Goal: Task Accomplishment & Management: Complete application form

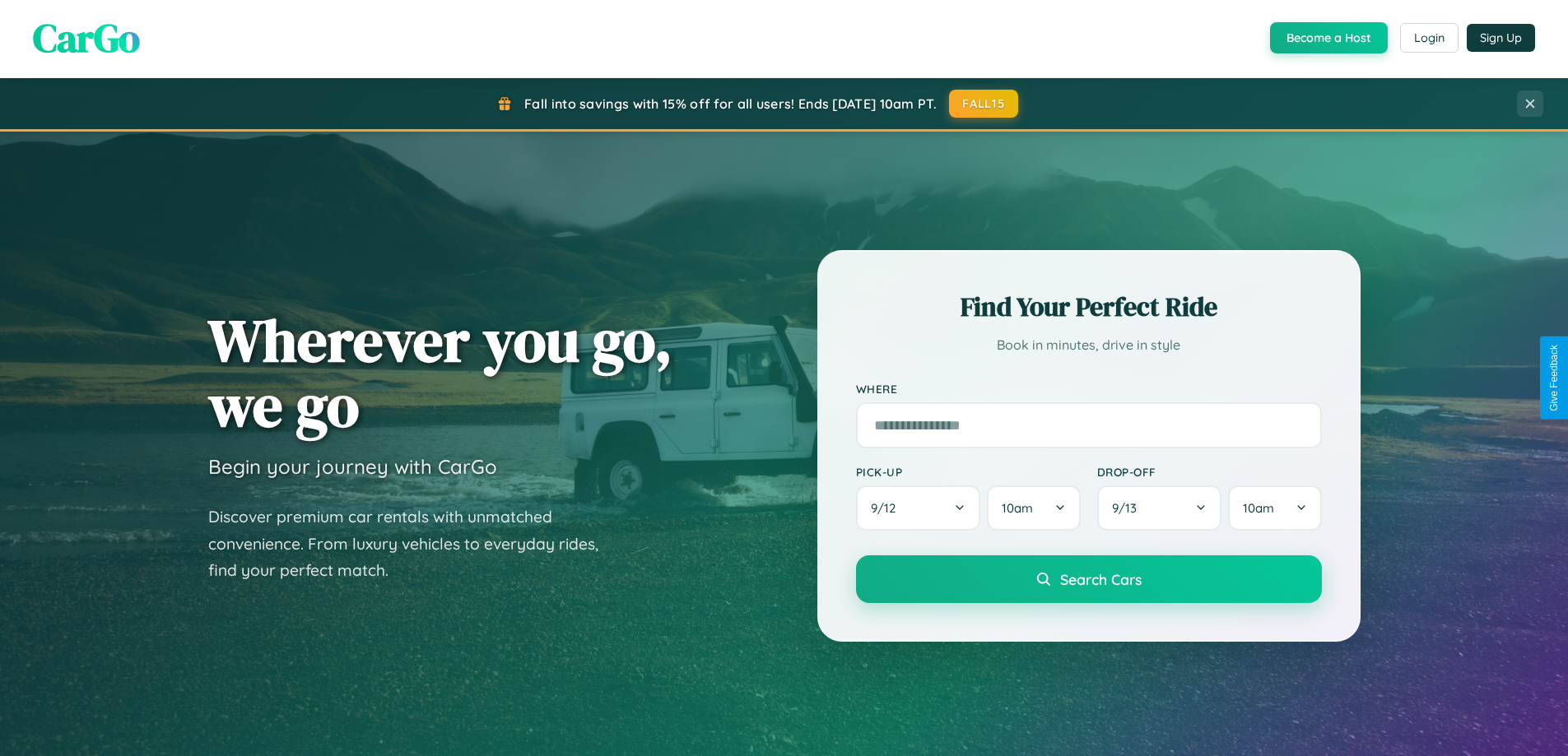
scroll to position [709, 0]
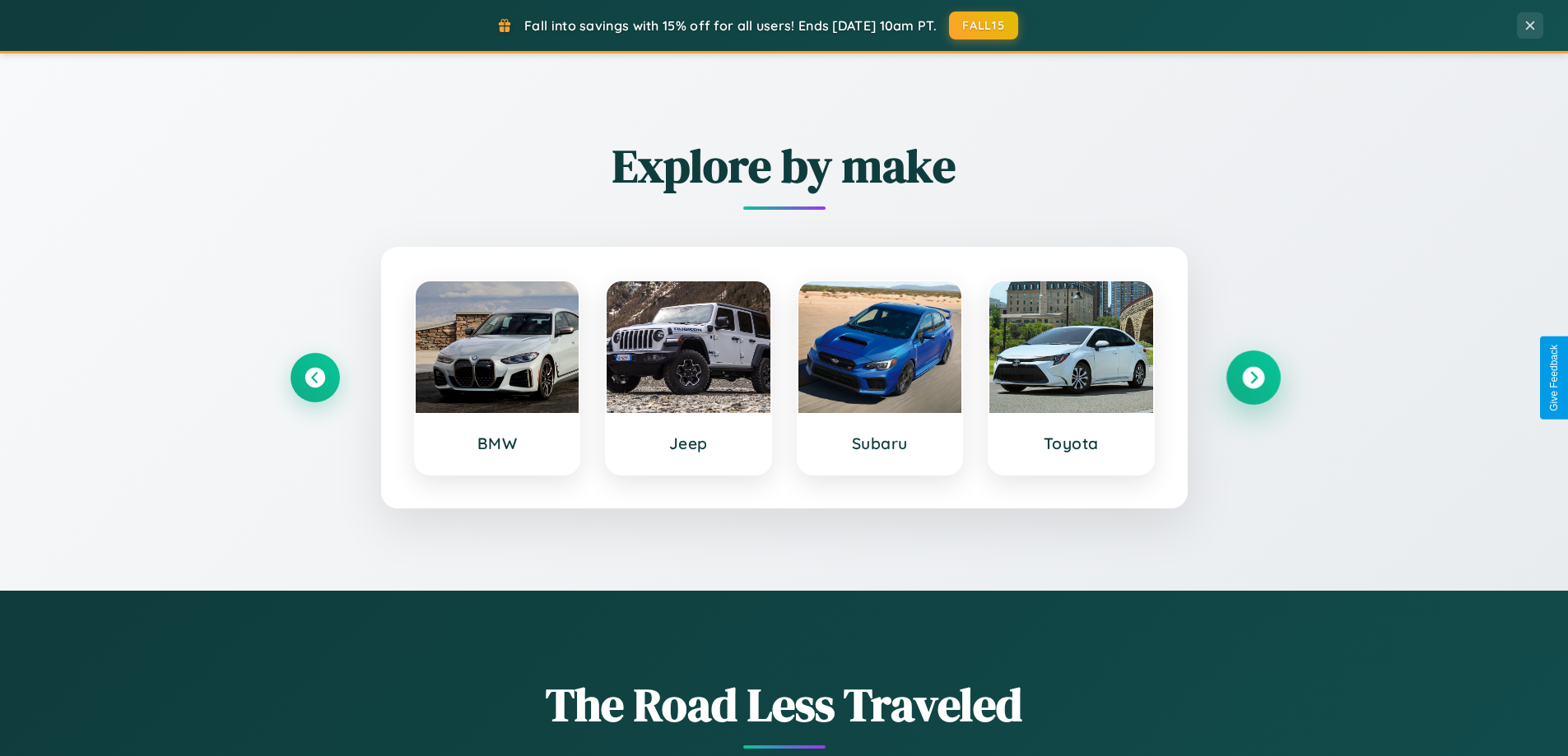
click at [1252, 378] on icon at bounding box center [1253, 378] width 23 height 22
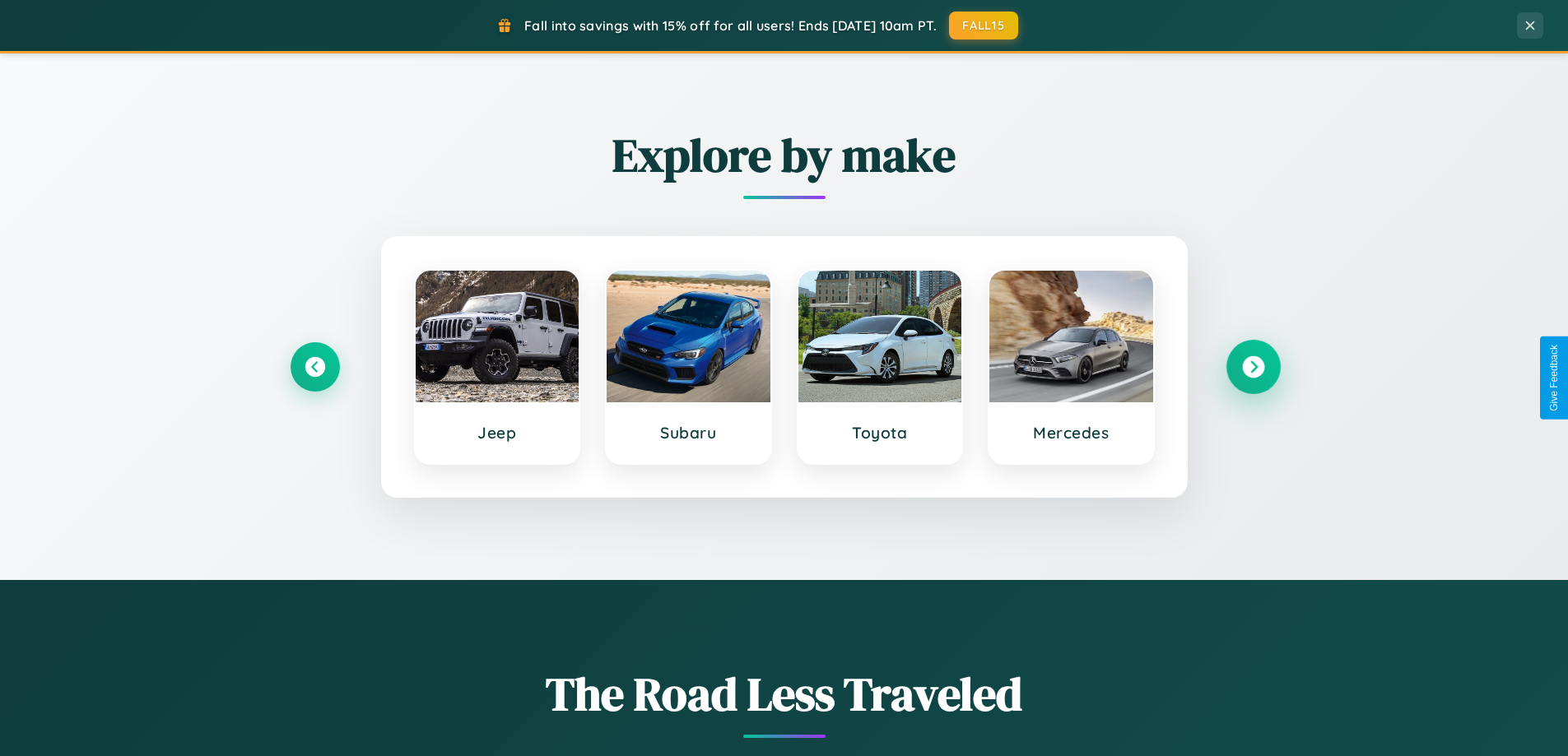
scroll to position [3166, 0]
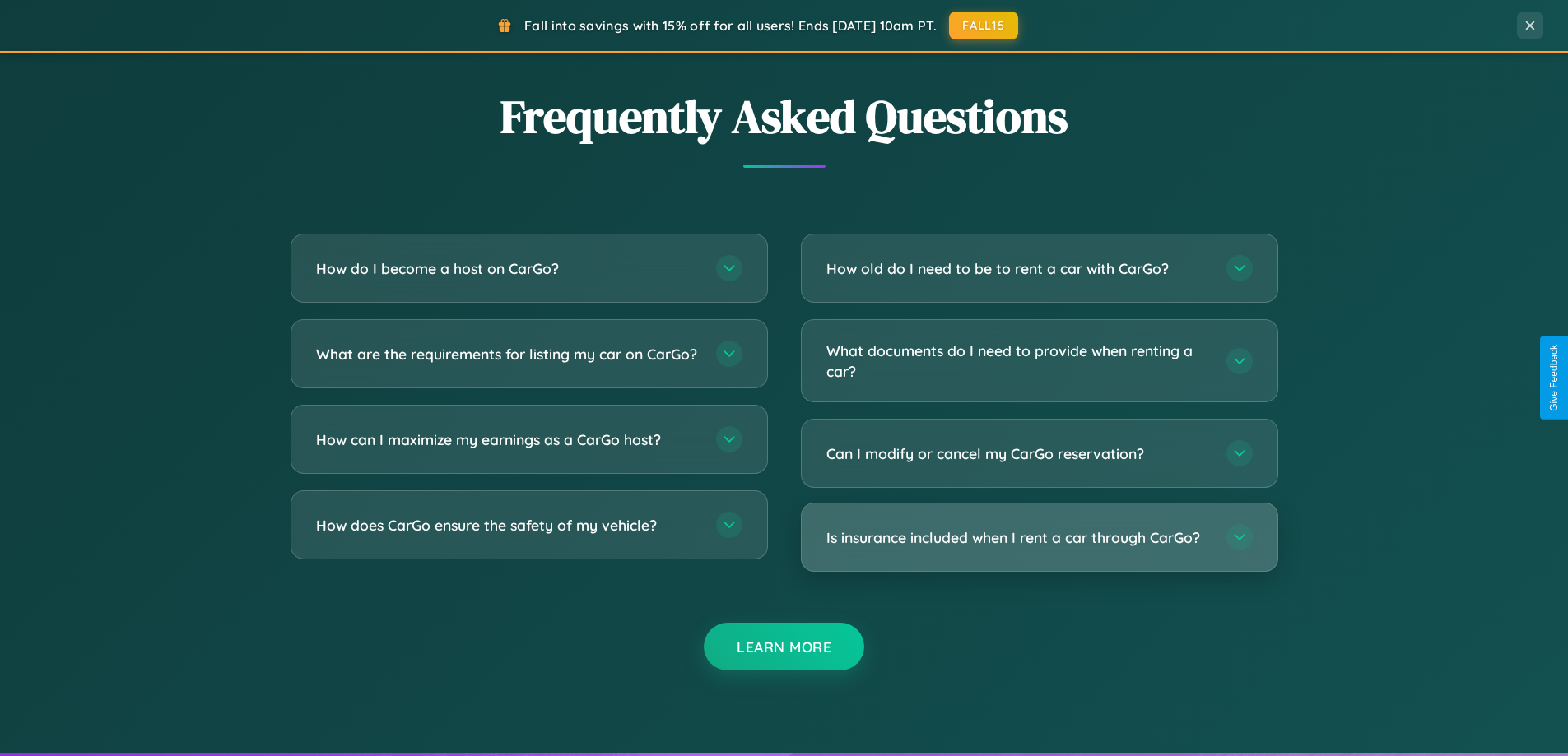
click at [1039, 537] on h3 "Is insurance included when I rent a car through CarGo?" at bounding box center [1018, 537] width 383 height 21
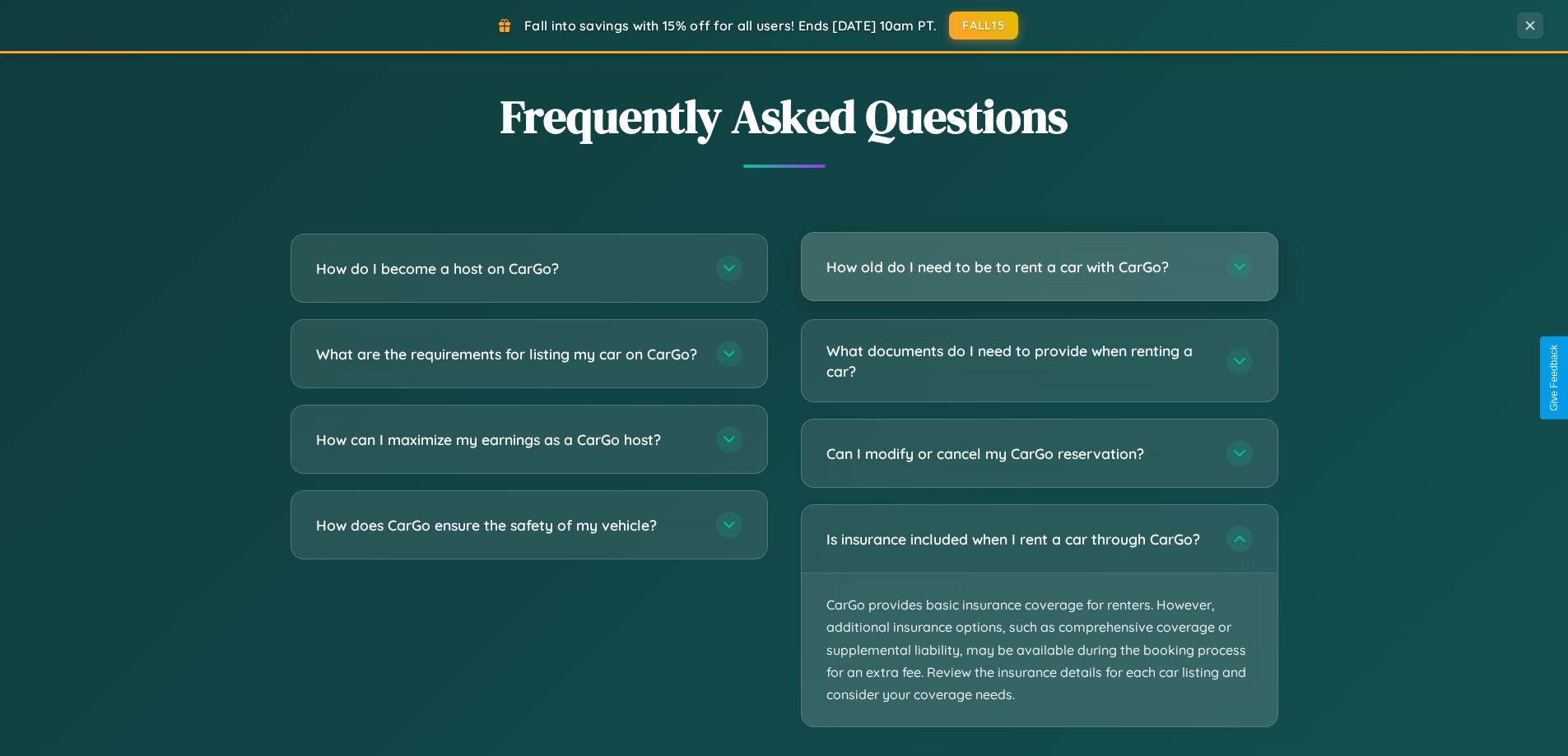
click at [1039, 267] on h3 "How old do I need to be to rent a car with CarGo?" at bounding box center [1018, 266] width 383 height 21
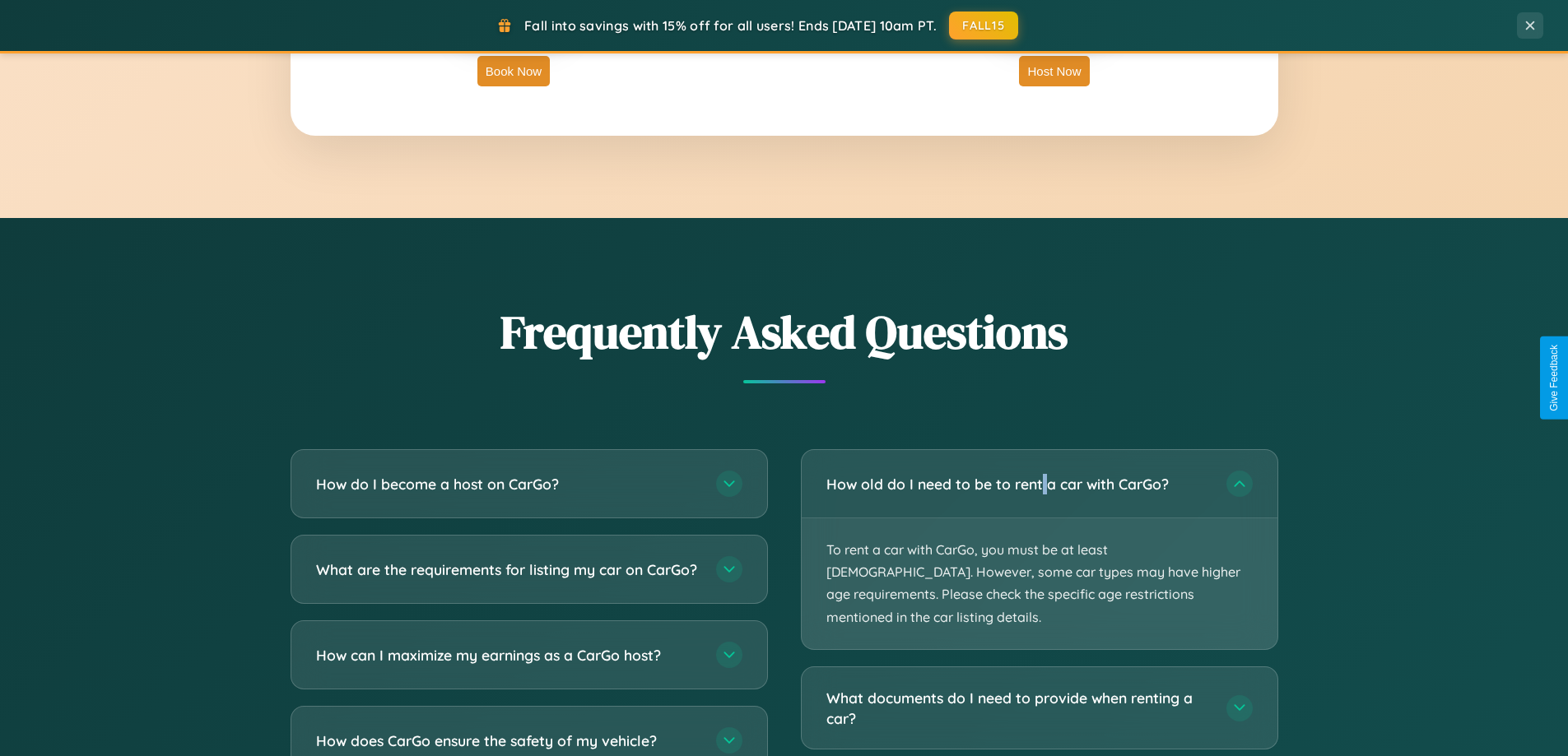
scroll to position [0, 0]
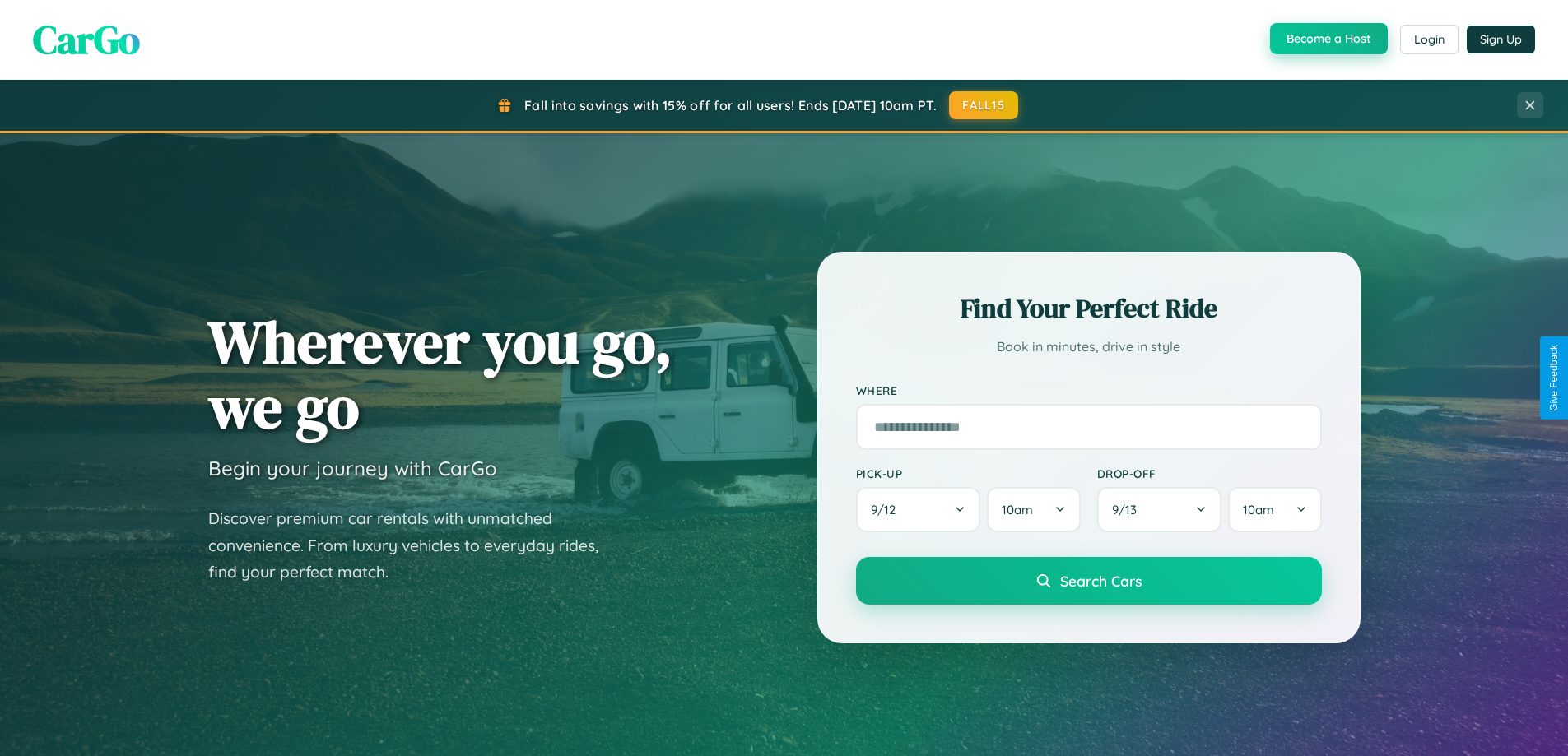
click at [1327, 40] on button "Become a Host" at bounding box center [1329, 39] width 118 height 32
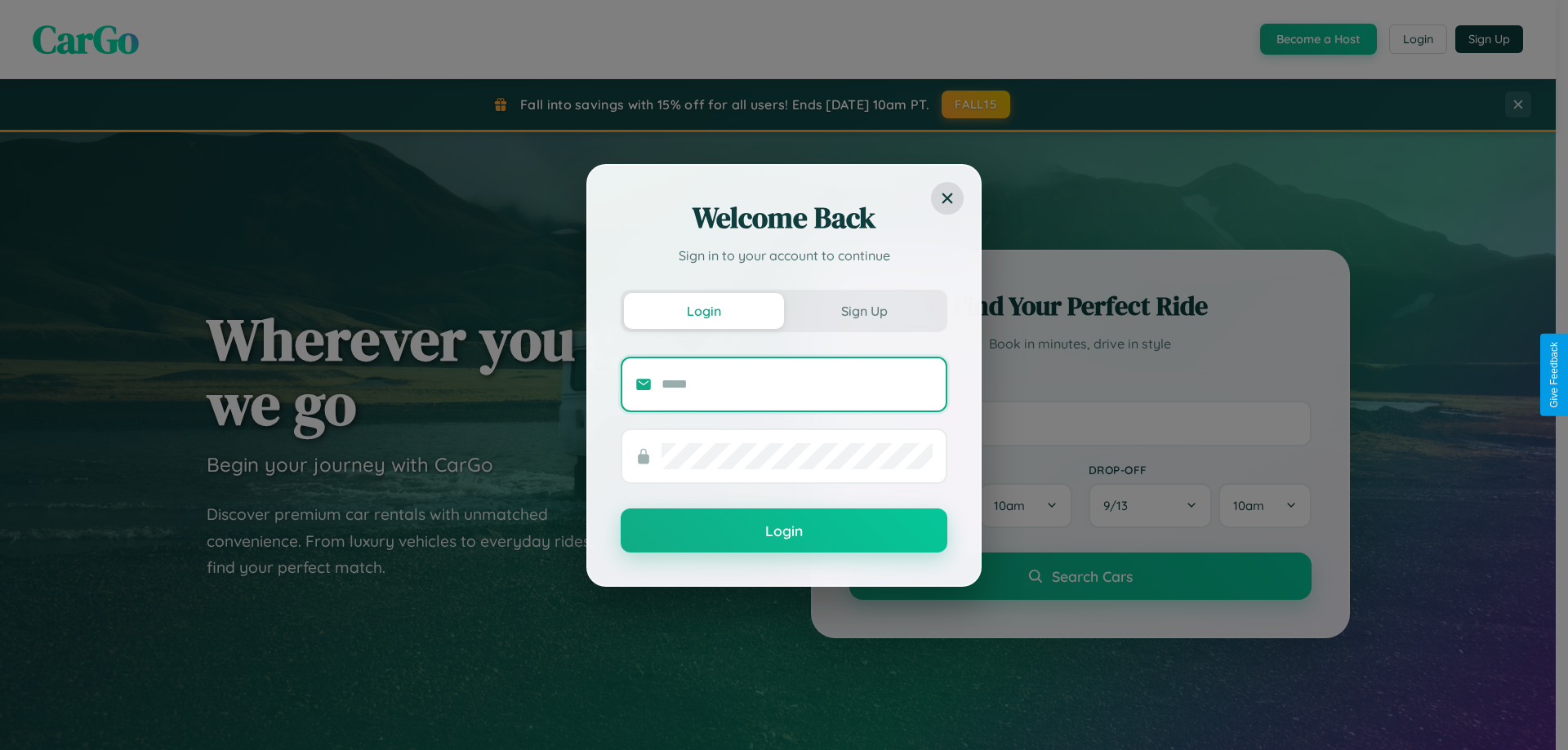
click at [797, 384] on input "text" at bounding box center [798, 384] width 272 height 26
type input "**********"
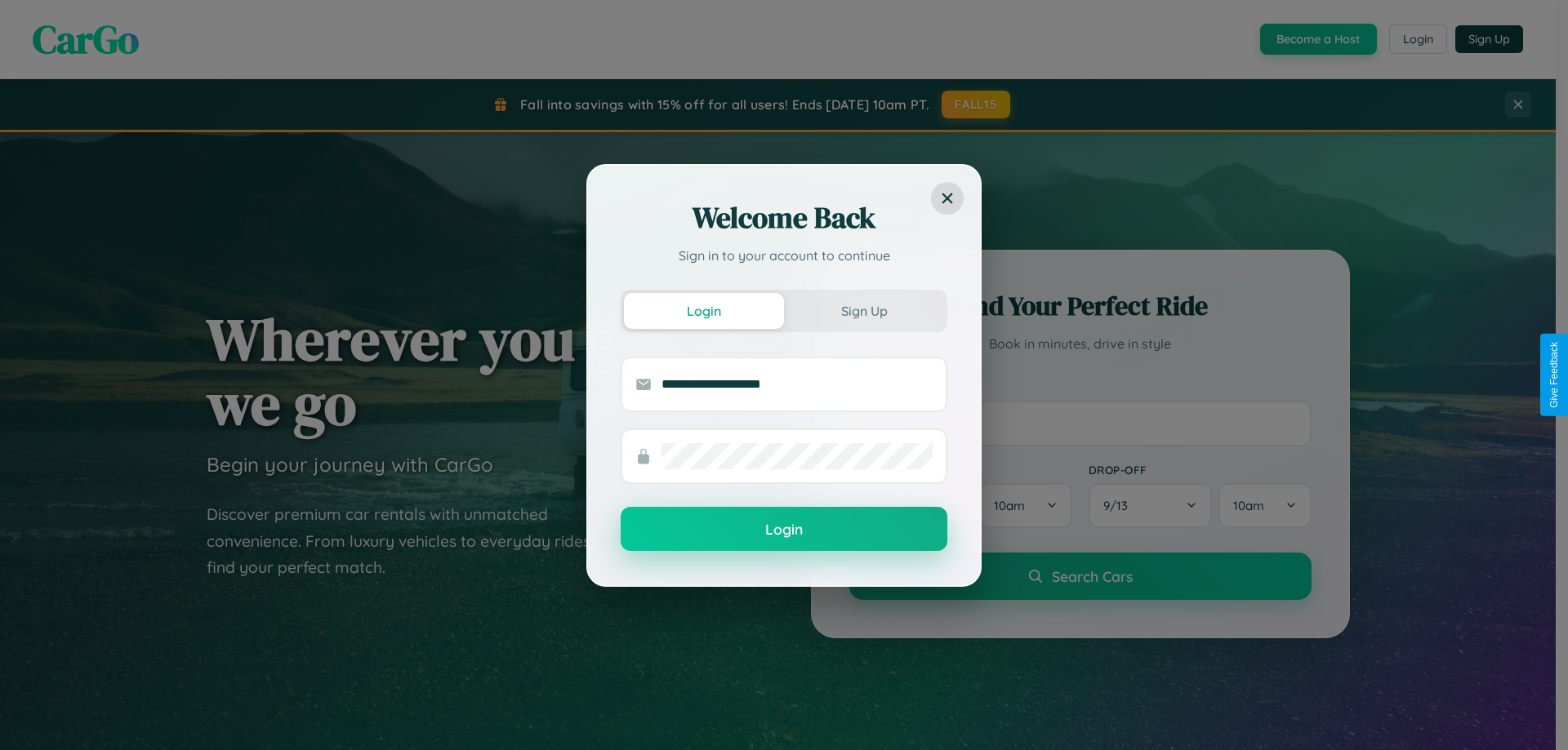
click at [784, 529] on button "Login" at bounding box center [784, 529] width 327 height 44
